Goal: Information Seeking & Learning: Learn about a topic

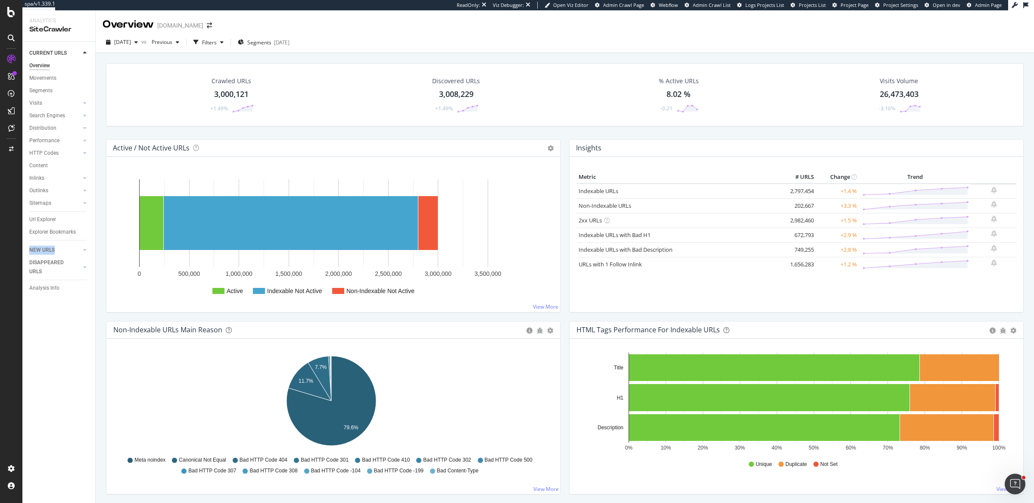
click at [380, 130] on div "Crawled URLs 3,000,121 +1.49% Discovered URLs 3,008,229 +1.49% % Active URLs 8.…" at bounding box center [565, 101] width 926 height 76
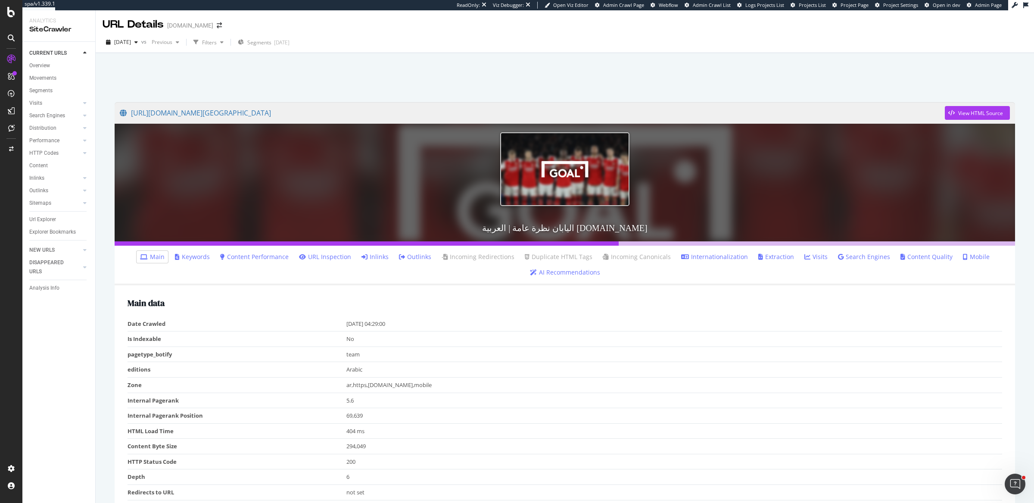
click at [384, 257] on link "Inlinks" at bounding box center [374, 256] width 27 height 9
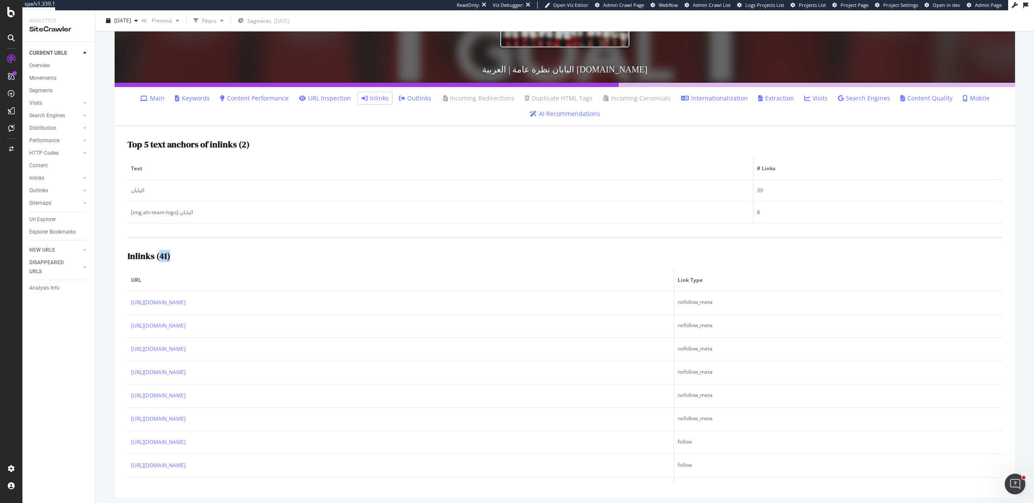
drag, startPoint x: 159, startPoint y: 254, endPoint x: 175, endPoint y: 253, distance: 16.4
click at [175, 253] on div "Inlinks ( 41 )" at bounding box center [565, 255] width 875 height 9
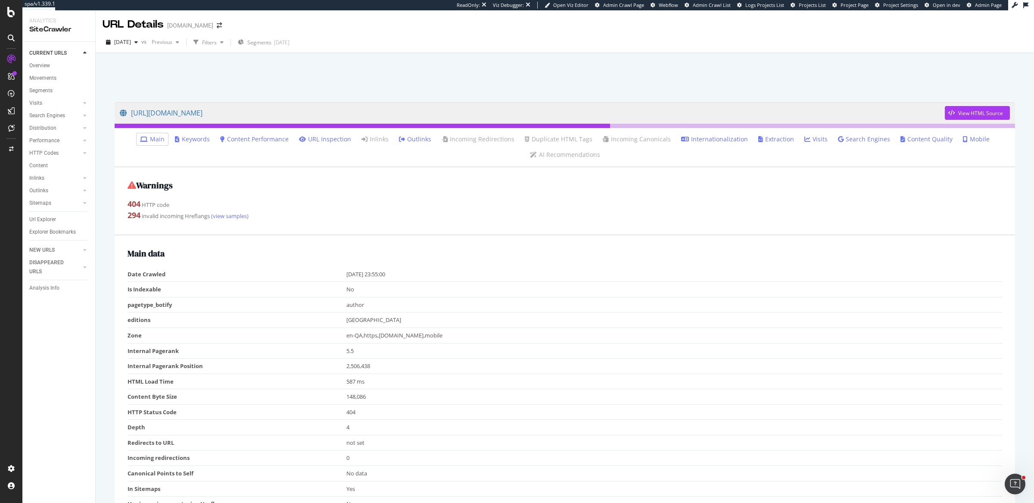
click at [719, 141] on link "Internationalization" at bounding box center [714, 139] width 67 height 9
